Goal: Task Accomplishment & Management: Use online tool/utility

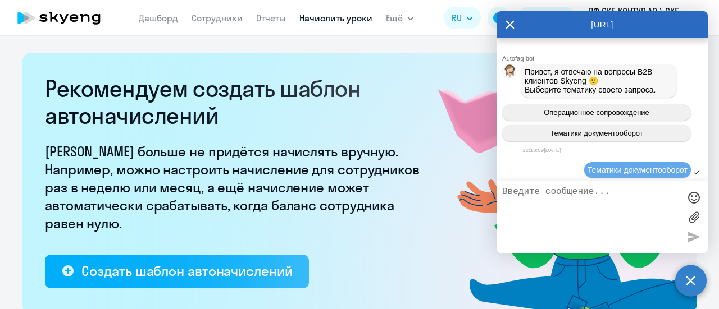
select select "10"
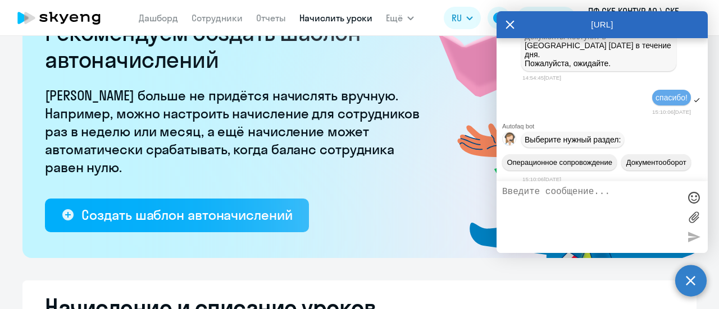
scroll to position [774, 0]
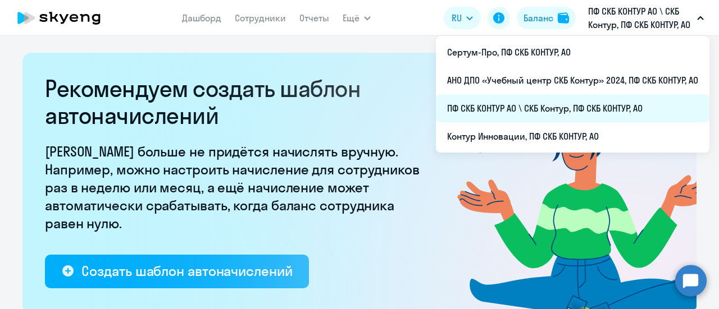
select select "10"
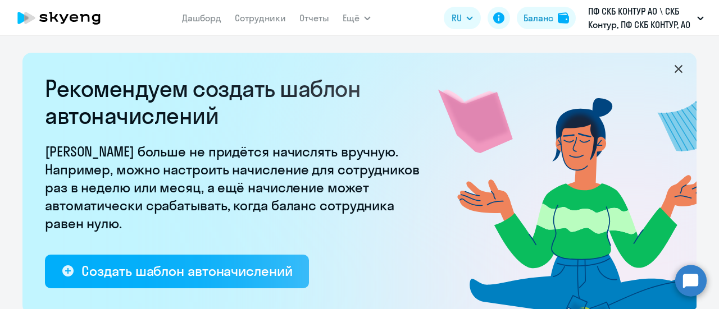
click at [672, 68] on icon at bounding box center [678, 68] width 13 height 13
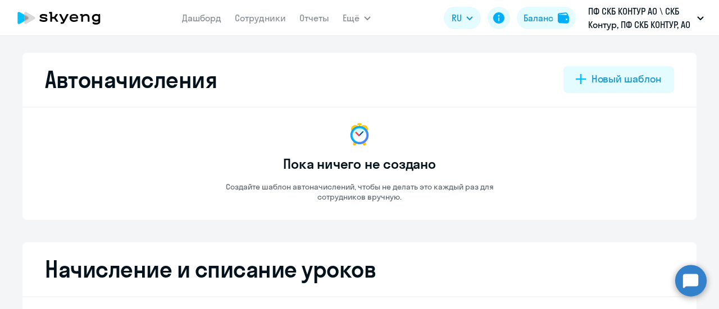
click at [395, 82] on div "Автоначисления [GEOGRAPHIC_DATA]" at bounding box center [359, 79] width 629 height 27
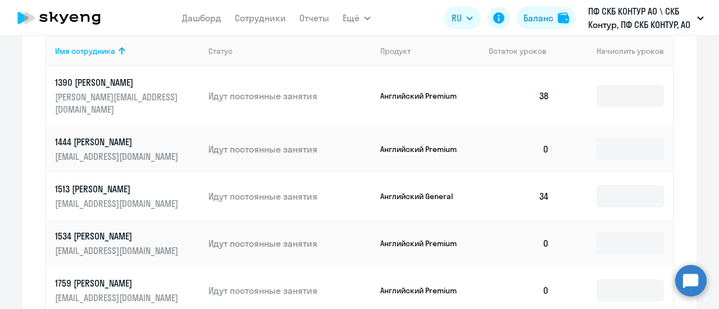
scroll to position [449, 0]
